Goal: Task Accomplishment & Management: Complete application form

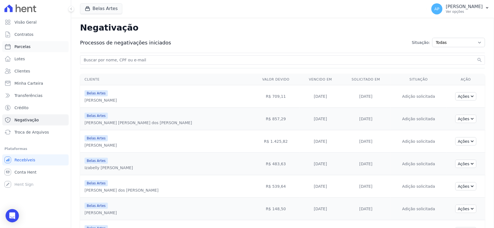
click at [27, 45] on span "Parcelas" at bounding box center [22, 47] width 16 height 6
select select
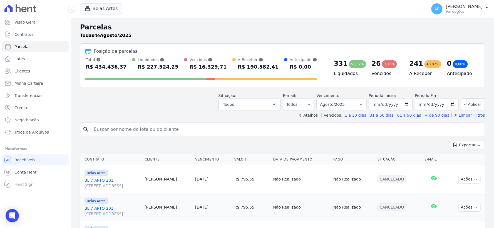
click at [123, 130] on input "search" at bounding box center [286, 129] width 392 height 11
paste input "[PERSON_NAME] [PERSON_NAME]"
type input "[PERSON_NAME] [PERSON_NAME]"
select select
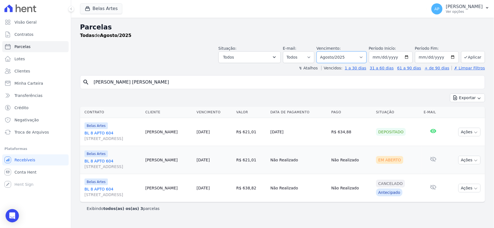
click at [360, 61] on select "[GEOGRAPHIC_DATA] por período ──────── Todos os meses Setembro/2022 Outubro/202…" at bounding box center [342, 57] width 50 height 12
select select "06/2025"
click at [325, 51] on select "[GEOGRAPHIC_DATA] por período ──────── Todos os meses Setembro/2022 Outubro/202…" at bounding box center [342, 57] width 50 height 12
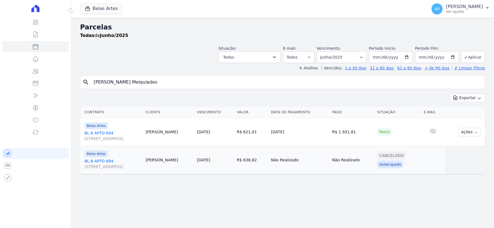
select select
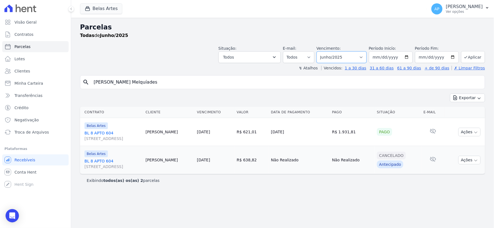
click at [355, 57] on select "[GEOGRAPHIC_DATA] por período ──────── Todos os meses Setembro/2022 Outubro/202…" at bounding box center [342, 57] width 50 height 12
select select "07/2025"
click at [325, 51] on select "Filtrar por período ──────── Todos os meses Setembro/2022 Outubro/2022 Novembro…" at bounding box center [342, 57] width 50 height 12
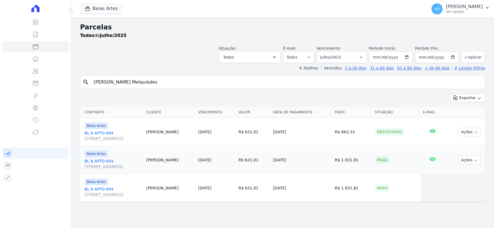
select select
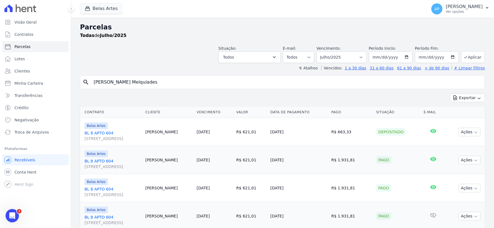
click at [337, 51] on label "Vencimento:" at bounding box center [329, 48] width 24 height 4
click at [336, 58] on select "[GEOGRAPHIC_DATA] por período ──────── Todos os meses Setembro/2022 Outubro/202…" at bounding box center [342, 57] width 50 height 12
select select "12/2024"
click at [320, 51] on select "[GEOGRAPHIC_DATA] por período ──────── Todos os meses Setembro/2022 Outubro/202…" at bounding box center [342, 57] width 50 height 12
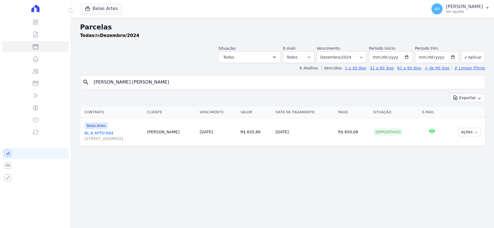
select select
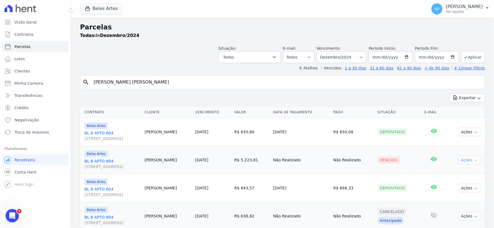
click at [470, 157] on button "Ações" at bounding box center [469, 160] width 22 height 9
click at [462, 216] on link "Negativar" at bounding box center [467, 214] width 53 height 10
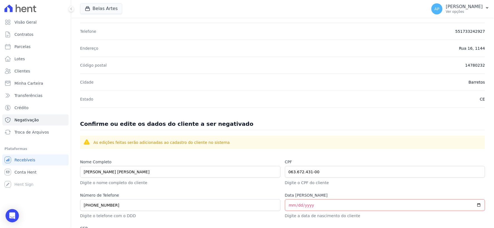
scroll to position [245, 0]
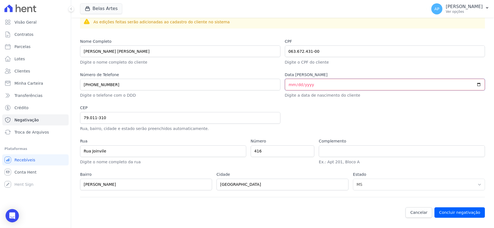
click at [288, 84] on input "Data de Nascimento" at bounding box center [385, 85] width 200 height 12
type input "1998-03-14"
click at [462, 214] on button "Concluir negativação" at bounding box center [459, 213] width 51 height 11
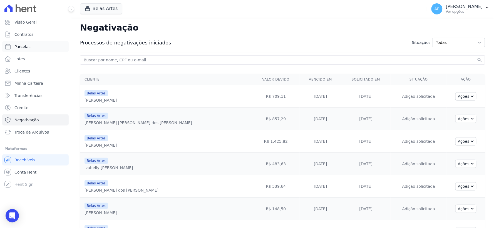
click at [23, 48] on span "Parcelas" at bounding box center [22, 47] width 16 height 6
select select
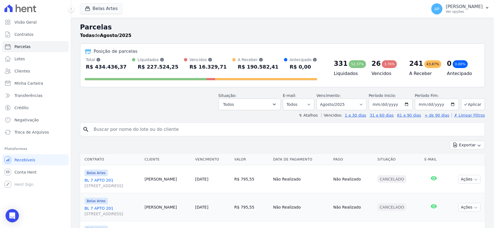
click at [224, 129] on input "search" at bounding box center [286, 129] width 392 height 11
paste input "[PERSON_NAME]"
type input "[PERSON_NAME]"
select select
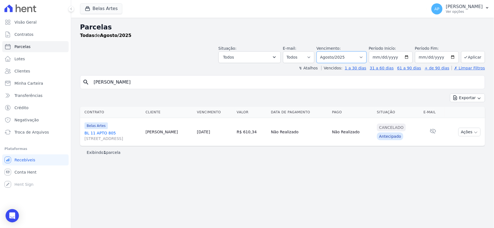
click at [341, 57] on select "[GEOGRAPHIC_DATA] por período ──────── Todos os meses Setembro/2022 Outubro/202…" at bounding box center [342, 57] width 50 height 12
select select "03/2025"
click at [325, 51] on select "[GEOGRAPHIC_DATA] por período ──────── Todos os meses Setembro/2022 Outubro/202…" at bounding box center [342, 57] width 50 height 12
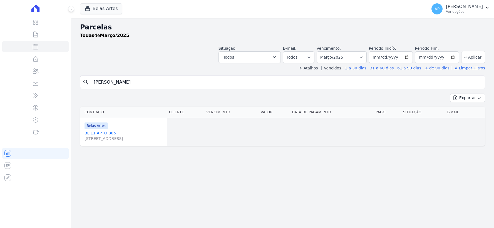
select select
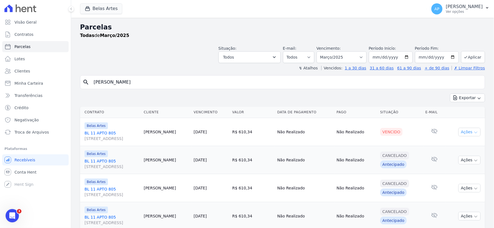
click at [461, 131] on button "Ações" at bounding box center [469, 132] width 22 height 9
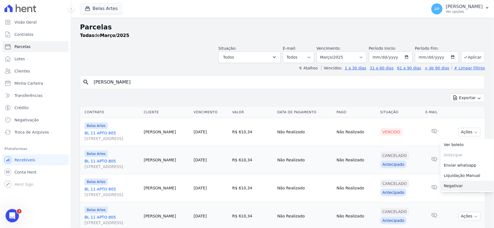
click at [454, 185] on link "Negativar" at bounding box center [467, 186] width 53 height 10
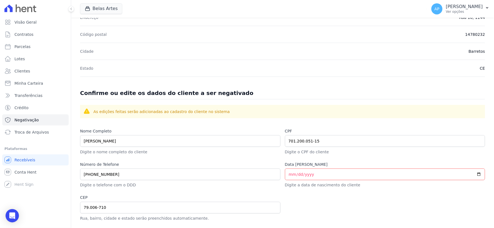
scroll to position [216, 0]
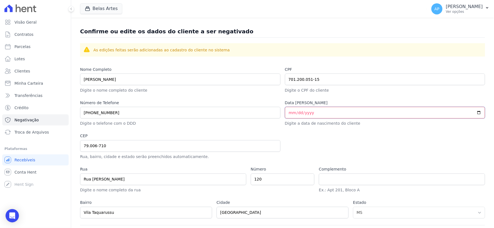
click at [288, 113] on input "Data [PERSON_NAME]" at bounding box center [385, 113] width 200 height 12
type input "1979-02-08"
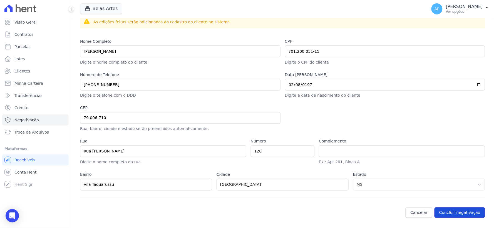
click at [451, 209] on button "Concluir negativação" at bounding box center [459, 213] width 51 height 11
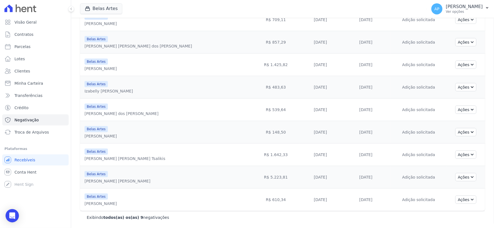
scroll to position [16, 0]
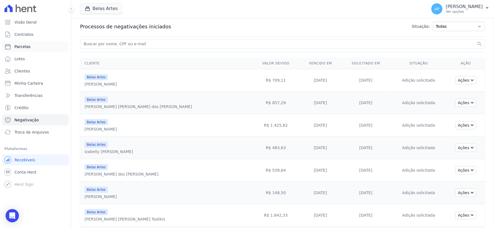
click at [23, 49] on span "Parcelas" at bounding box center [22, 47] width 16 height 6
select select
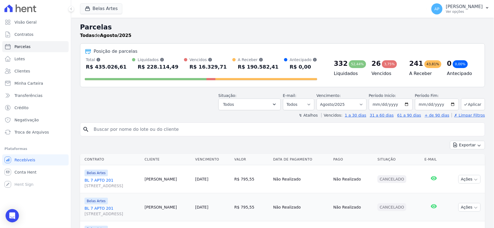
click at [131, 131] on input "search" at bounding box center [286, 129] width 392 height 11
paste input "Carlos Humberto Nascimento Meneses"
type input "Carlos Humberto Nascimento Meneses"
select select
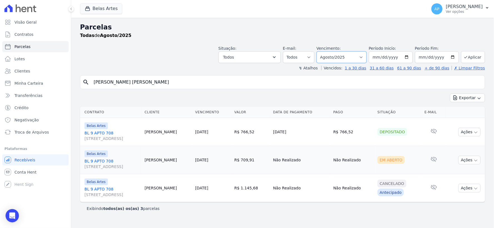
click at [357, 56] on select "[GEOGRAPHIC_DATA] por período ──────── Todos os meses Setembro/2022 Outubro/202…" at bounding box center [342, 57] width 50 height 12
select select "05/2025"
click at [325, 51] on select "[GEOGRAPHIC_DATA] por período ──────── Todos os meses Setembro/2022 Outubro/202…" at bounding box center [342, 57] width 50 height 12
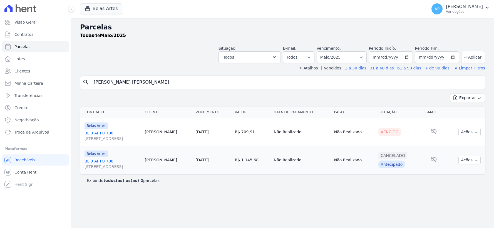
select select
click at [468, 133] on button "Ações" at bounding box center [469, 132] width 22 height 9
click at [456, 188] on link "Negativar" at bounding box center [467, 186] width 53 height 10
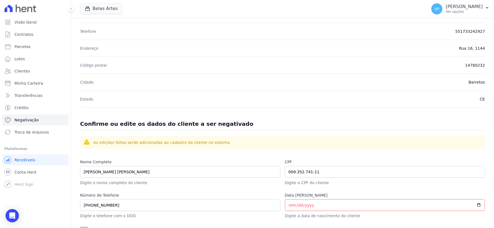
scroll to position [185, 0]
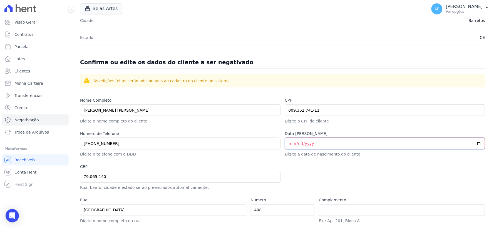
click at [332, 145] on input "Data [PERSON_NAME]" at bounding box center [385, 144] width 200 height 12
type input "[DATE]"
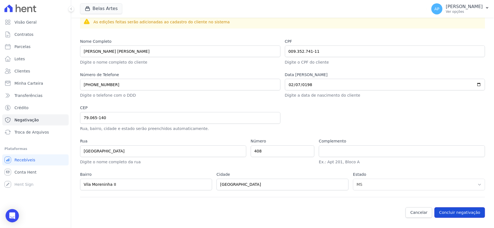
click at [457, 214] on button "Concluir negativação" at bounding box center [459, 213] width 51 height 11
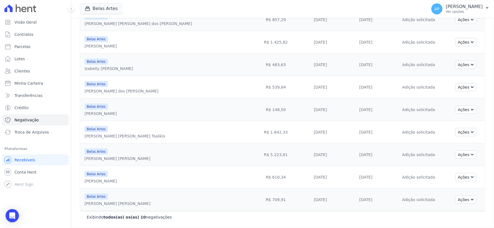
scroll to position [101, 0]
click at [21, 46] on span "Parcelas" at bounding box center [22, 47] width 16 height 6
select select
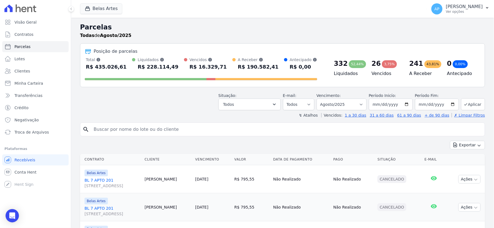
click at [204, 133] on input "search" at bounding box center [286, 129] width 392 height 11
paste input "[PERSON_NAME]"
type input "[PERSON_NAME]"
select select
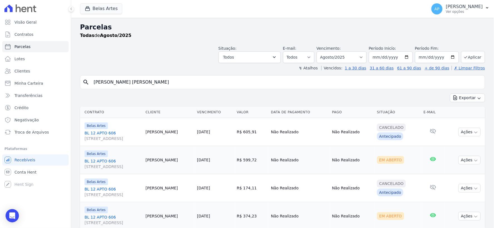
scroll to position [19, 0]
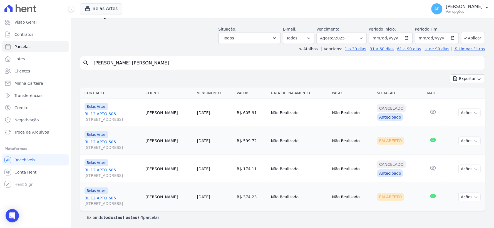
click at [327, 58] on input "[PERSON_NAME]" at bounding box center [286, 63] width 392 height 11
click at [335, 37] on select "[GEOGRAPHIC_DATA] por período ──────── Todos os meses Setembro/2022 Outubro/202…" at bounding box center [342, 38] width 50 height 12
select select "06/2025"
click at [320, 32] on select "[GEOGRAPHIC_DATA] por período ──────── Todos os meses Setembro/2022 Outubro/202…" at bounding box center [342, 38] width 50 height 12
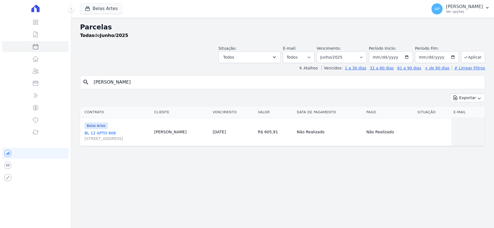
select select
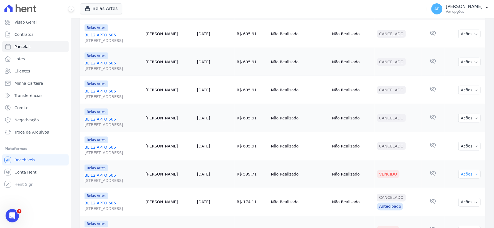
click at [458, 174] on button "Ações" at bounding box center [469, 174] width 22 height 9
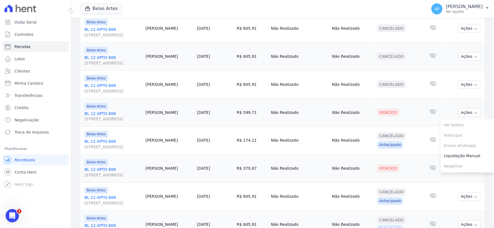
click at [421, 179] on td "Nenhum e-mail lido" at bounding box center [432, 169] width 23 height 28
click at [469, 168] on button "Ações" at bounding box center [469, 169] width 22 height 9
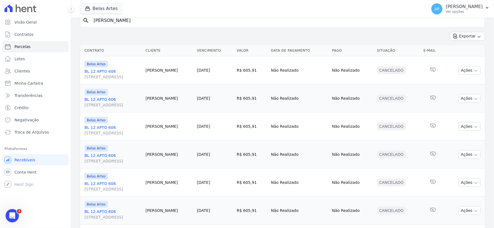
scroll to position [31, 0]
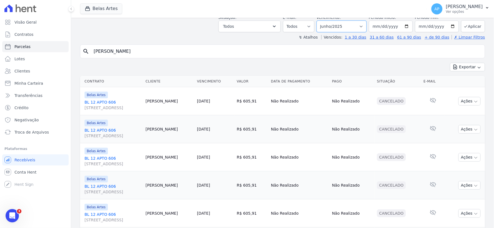
click at [350, 29] on select "[GEOGRAPHIC_DATA] por período ──────── Todos os meses Setembro/2022 Outubro/202…" at bounding box center [342, 27] width 50 height 12
select select "07/2025"
click at [320, 21] on select "[GEOGRAPHIC_DATA] por período ──────── Todos os meses Setembro/2022 Outubro/202…" at bounding box center [342, 27] width 50 height 12
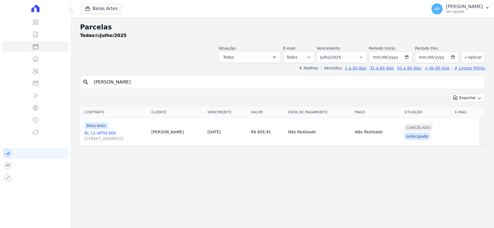
select select
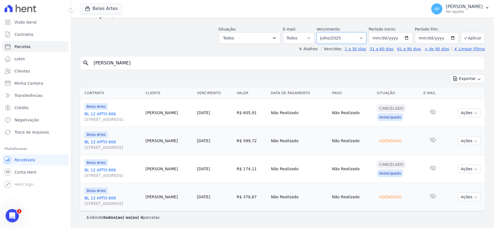
click at [342, 37] on select "[GEOGRAPHIC_DATA] por período ──────── Todos os meses Setembro/2022 Outubro/202…" at bounding box center [342, 38] width 50 height 12
select select "05/2025"
click at [320, 32] on select "[GEOGRAPHIC_DATA] por período ──────── Todos os meses Setembro/2022 Outubro/202…" at bounding box center [342, 38] width 50 height 12
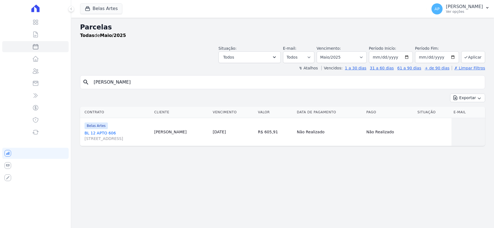
select select
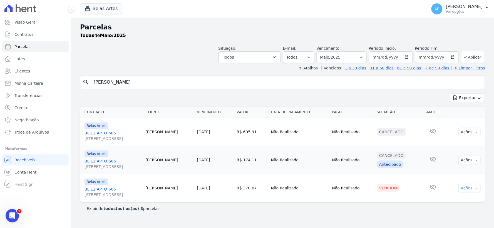
click at [479, 186] on button "Ações" at bounding box center [469, 188] width 22 height 9
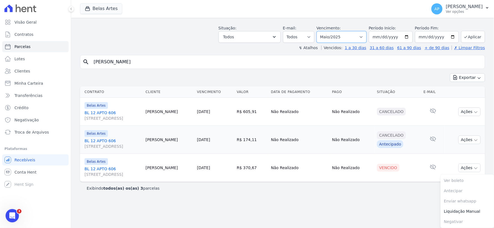
click at [337, 36] on select "[GEOGRAPHIC_DATA] por período ──────── Todos os meses Setembro/2022 Outubro/202…" at bounding box center [342, 37] width 50 height 12
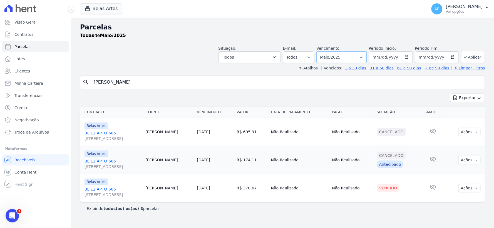
scroll to position [0, 0]
select select "08/2025"
click at [325, 51] on select "[GEOGRAPHIC_DATA] por período ──────── Todos os meses Setembro/2022 Outubro/202…" at bounding box center [342, 57] width 50 height 12
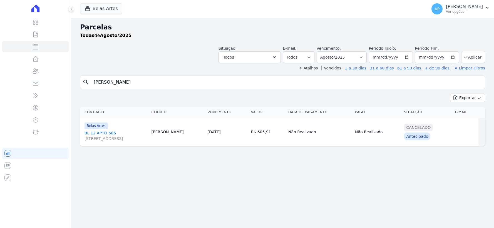
select select
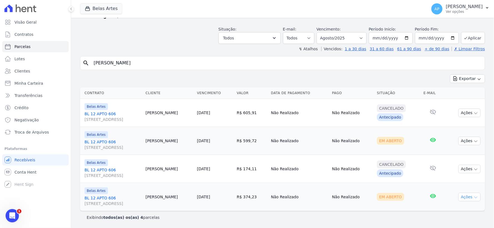
click at [469, 195] on button "Ações" at bounding box center [469, 197] width 22 height 9
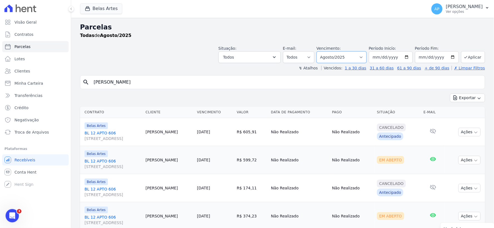
click at [352, 58] on select "[GEOGRAPHIC_DATA] por período ──────── Todos os meses Setembro/2022 Outubro/202…" at bounding box center [342, 57] width 50 height 12
select select "07/2025"
click at [320, 51] on select "[GEOGRAPHIC_DATA] por período ──────── Todos os meses Setembro/2022 Outubro/202…" at bounding box center [342, 57] width 50 height 12
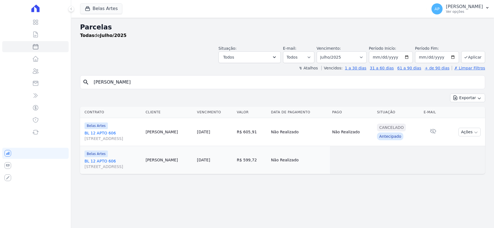
select select
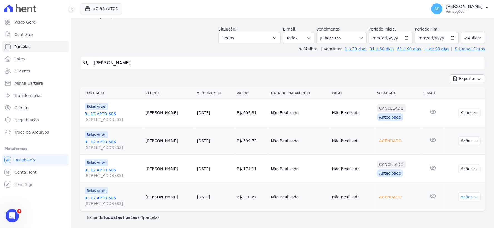
click at [466, 196] on button "Ações" at bounding box center [469, 197] width 22 height 9
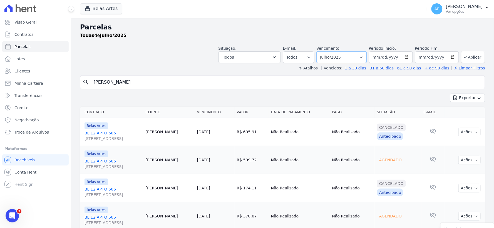
click at [331, 57] on select "Filtrar por período ──────── Todos os meses Setembro/2022 Outubro/2022 Novembro…" at bounding box center [342, 57] width 50 height 12
select select "03/2025"
click at [320, 51] on select "Filtrar por período ──────── Todos os meses Setembro/2022 Outubro/2022 Novembro…" at bounding box center [342, 57] width 50 height 12
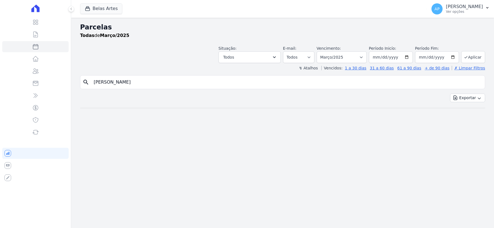
select select
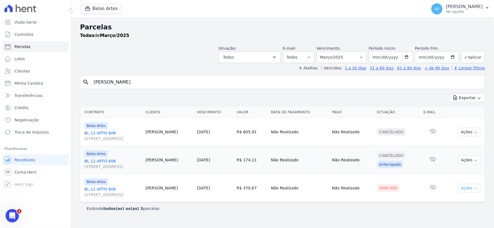
click at [464, 189] on button "Ações" at bounding box center [469, 188] width 22 height 9
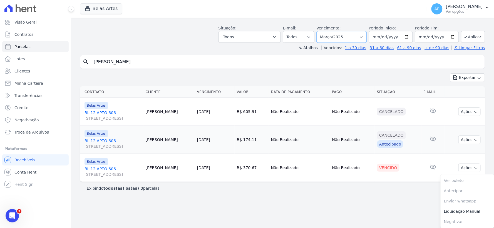
click at [334, 36] on select "[GEOGRAPHIC_DATA] por período ──────── Todos os meses Setembro/2022 Outubro/202…" at bounding box center [342, 37] width 50 height 12
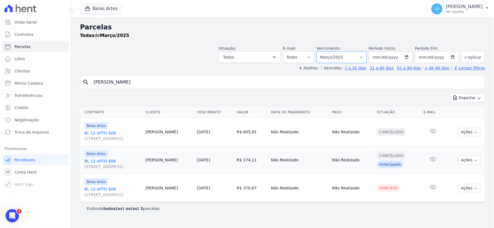
select select "10/2024"
click at [325, 51] on select "Filtrar por período ──────── Todos os meses Setembro/2022 Outubro/2022 Novembro…" at bounding box center [342, 57] width 50 height 12
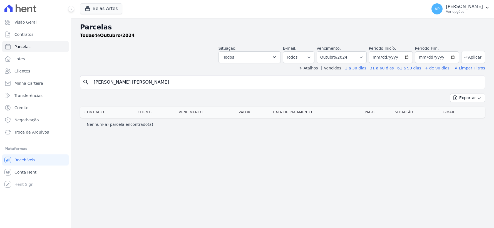
select select
